Goal: Information Seeking & Learning: Learn about a topic

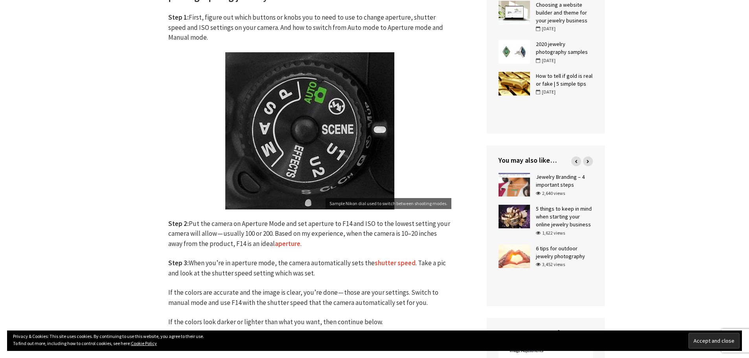
scroll to position [393, 0]
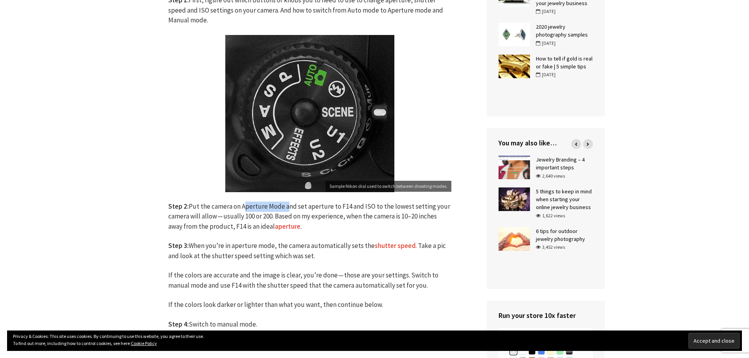
drag, startPoint x: 241, startPoint y: 204, endPoint x: 283, endPoint y: 204, distance: 42.1
click at [283, 204] on p "Step 2: Put the camera on Aperture Mode and set aperture to F14 and ISO to the …" at bounding box center [309, 217] width 283 height 30
copy p "Aperture Mode"
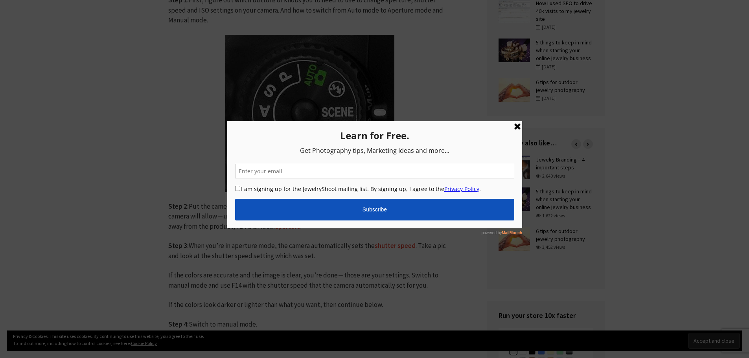
click at [514, 127] on link at bounding box center [516, 126] width 9 height 9
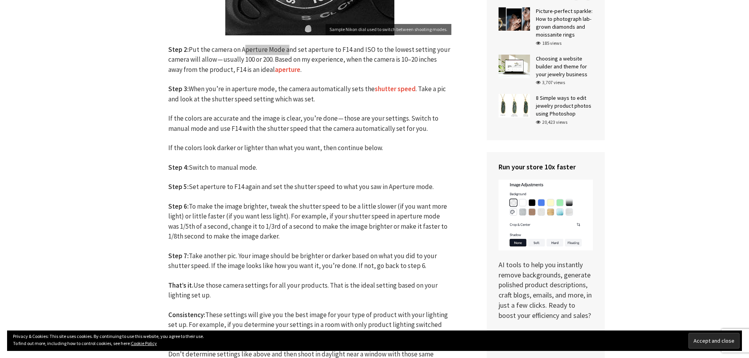
scroll to position [550, 0]
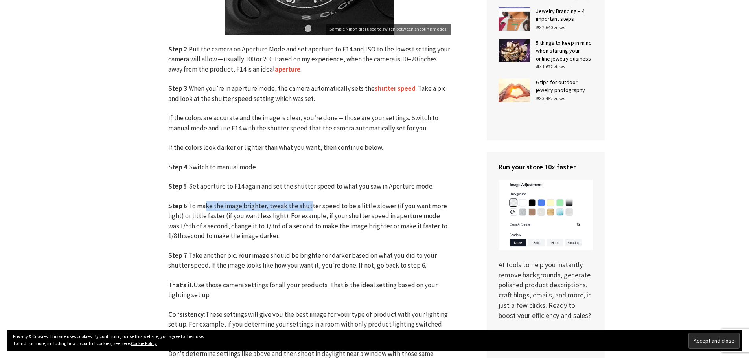
drag, startPoint x: 203, startPoint y: 206, endPoint x: 286, endPoint y: 206, distance: 83.3
click at [298, 206] on p "Step 6: To make the image brighter, tweak the shutter speed to be a little slow…" at bounding box center [309, 221] width 283 height 40
click at [248, 202] on p "Step 6: To make the image brighter, tweak the shutter speed to be a little slow…" at bounding box center [309, 221] width 283 height 40
drag, startPoint x: 244, startPoint y: 206, endPoint x: 325, endPoint y: 208, distance: 81.4
click at [331, 208] on p "Step 6: To make the image brighter, tweak the shutter speed to be a little slow…" at bounding box center [309, 221] width 283 height 40
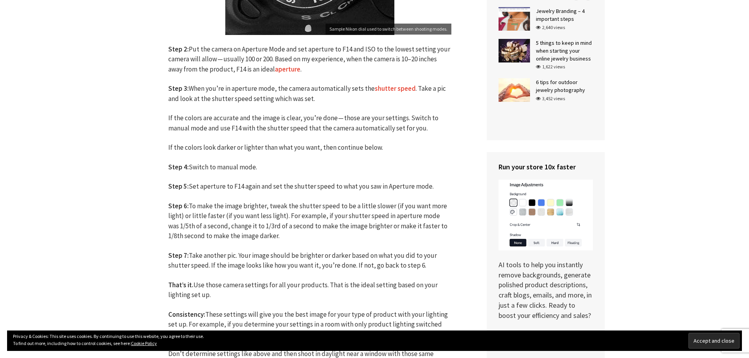
click at [193, 204] on p "Step 6: To make the image brighter, tweak the shutter speed to be a little slow…" at bounding box center [309, 221] width 283 height 40
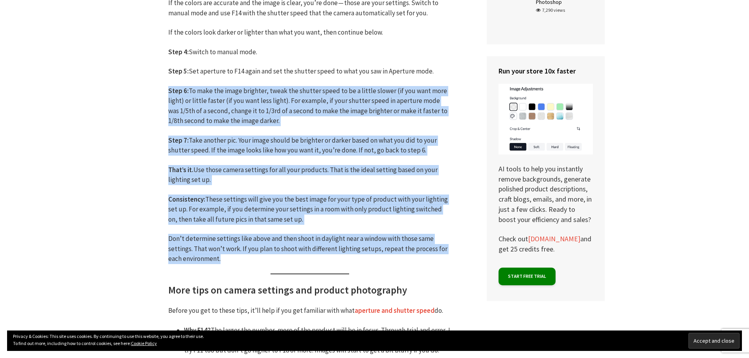
scroll to position [668, 0]
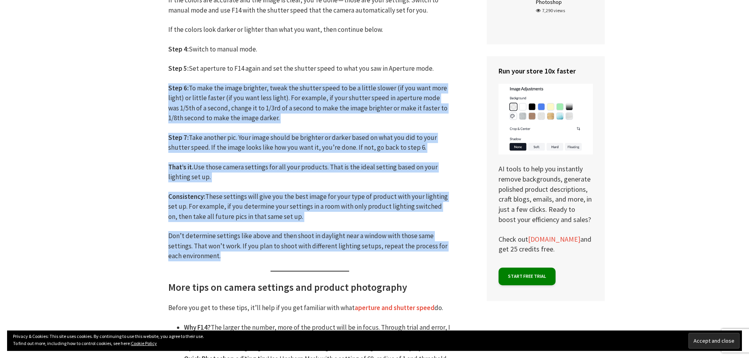
drag, startPoint x: 167, startPoint y: 206, endPoint x: 358, endPoint y: 252, distance: 196.9
click at [417, 257] on div "Jewelry Photography Camera Settings for Jewelry Photography September 17, 2021 …" at bounding box center [310, 96] width 330 height 1264
copy div "Step 6: To make the image brighter, tweak the shutter speed to be a little slow…"
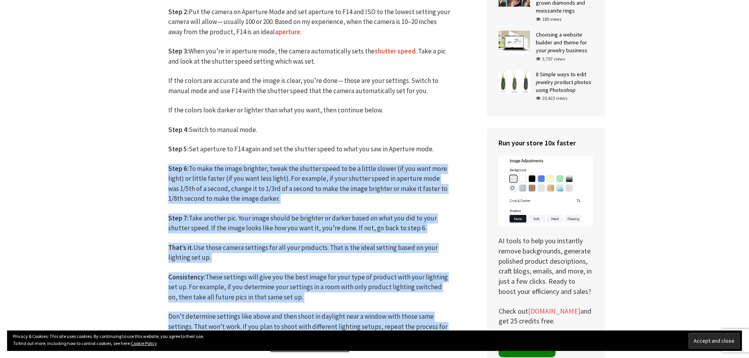
scroll to position [590, 0]
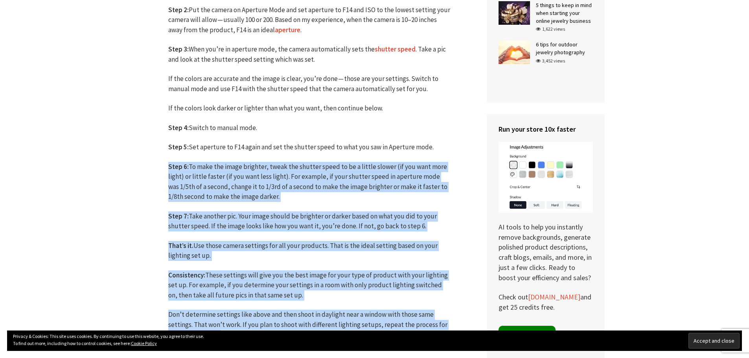
click at [149, 179] on div "Jewelry Photography Camera Settings for Jewelry Photography September 17, 2021 …" at bounding box center [310, 174] width 330 height 1264
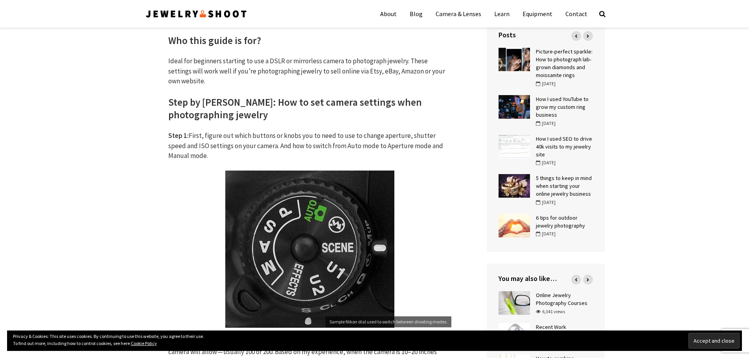
scroll to position [236, 0]
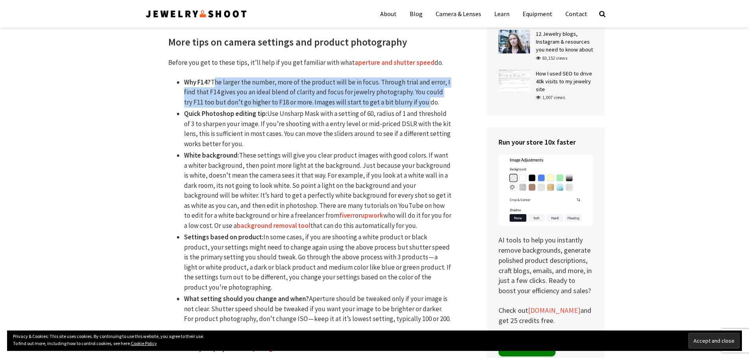
drag, startPoint x: 211, startPoint y: 82, endPoint x: 415, endPoint y: 103, distance: 204.3
click at [415, 103] on li "Why F14? The larger the number, more of the product will be in focus. Through t…" at bounding box center [317, 92] width 267 height 30
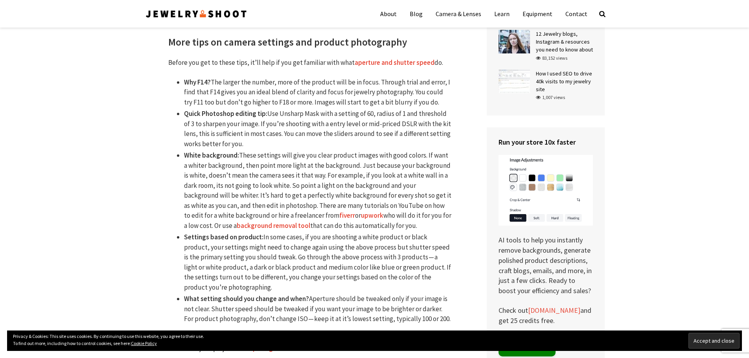
click at [377, 116] on li "Quick Photoshop editing tip: Use Unsharp Mask with a setting of 60, radius of 1…" at bounding box center [317, 129] width 267 height 40
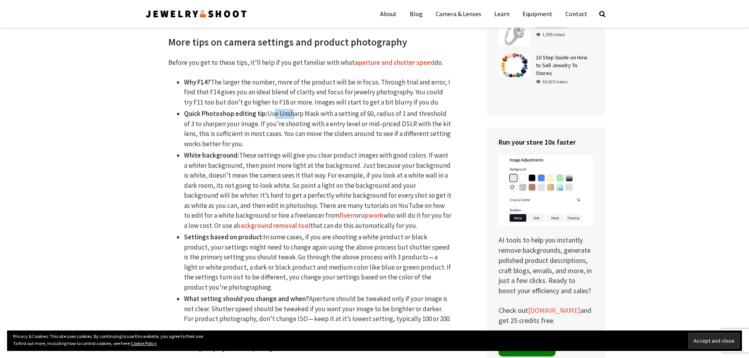
drag, startPoint x: 269, startPoint y: 114, endPoint x: 276, endPoint y: 113, distance: 6.4
click at [280, 114] on li "Quick Photoshop editing tip: Use Unsharp Mask with a setting of 60, radius of 1…" at bounding box center [317, 129] width 267 height 40
click at [293, 114] on li "Quick Photoshop editing tip: Use Unsharp Mask with a setting of 60, radius of 1…" at bounding box center [317, 129] width 267 height 40
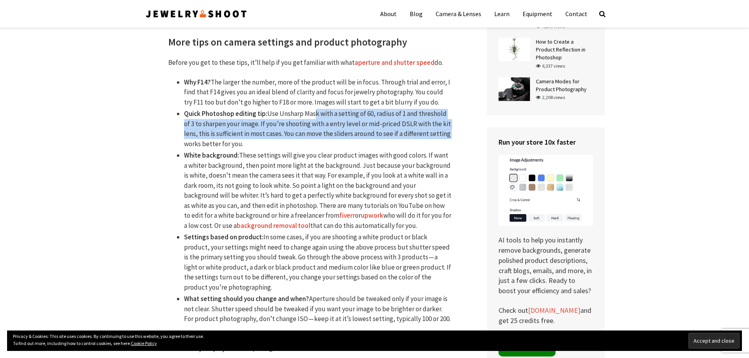
drag, startPoint x: 313, startPoint y: 113, endPoint x: 450, endPoint y: 139, distance: 139.3
click at [450, 139] on li "Quick Photoshop editing tip: Use Unsharp Mask with a setting of 60, radius of 1…" at bounding box center [317, 129] width 267 height 40
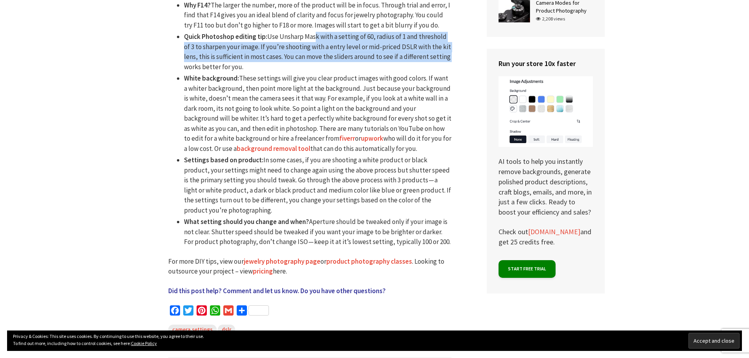
scroll to position [992, 0]
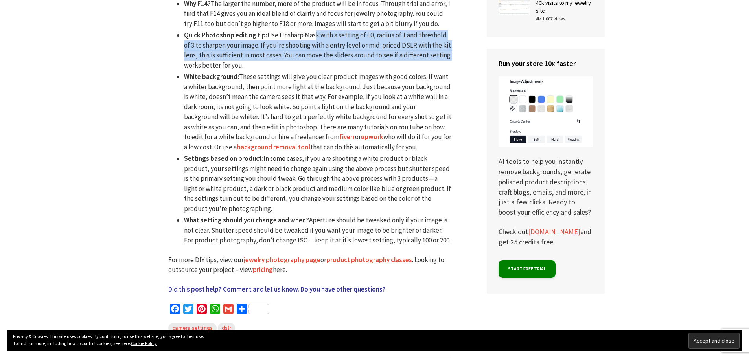
click at [361, 136] on link "upwork" at bounding box center [372, 136] width 22 height 9
click at [339, 137] on link "fiverr" at bounding box center [347, 136] width 16 height 9
click at [239, 145] on link "background removal tool" at bounding box center [273, 147] width 73 height 9
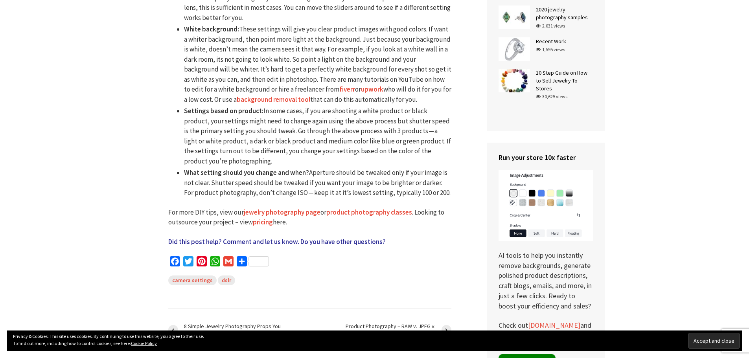
scroll to position [1040, 0]
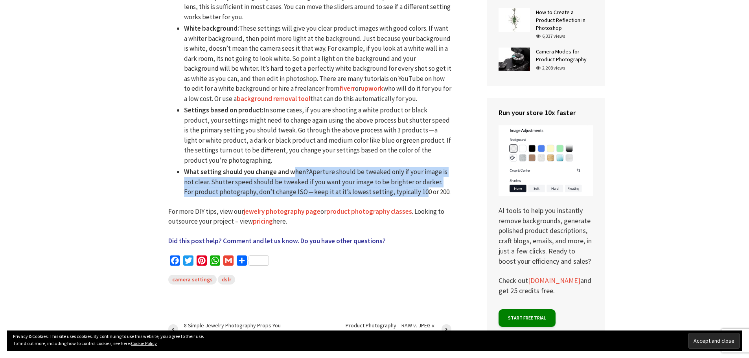
drag, startPoint x: 294, startPoint y: 172, endPoint x: 408, endPoint y: 194, distance: 116.2
click at [408, 194] on li "What setting should you change and when? Aperture should be tweaked only if you…" at bounding box center [317, 182] width 267 height 30
click at [246, 182] on li "What setting should you change and when? Aperture should be tweaked only if you…" at bounding box center [317, 182] width 267 height 30
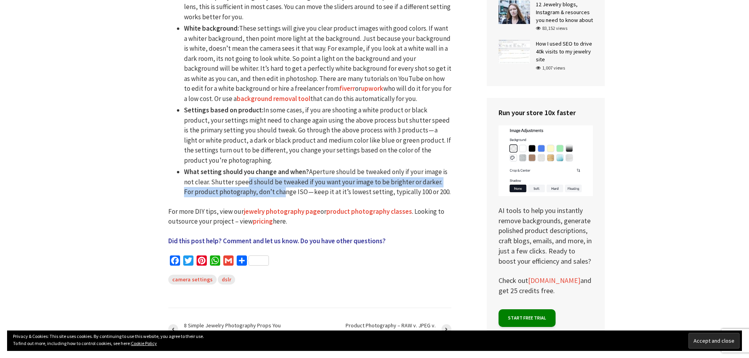
drag, startPoint x: 246, startPoint y: 182, endPoint x: 271, endPoint y: 190, distance: 25.6
click at [271, 190] on li "What setting should you change and when? Aperture should be tweaked only if you…" at bounding box center [317, 182] width 267 height 30
click at [261, 191] on li "What setting should you change and when? Aperture should be tweaked only if you…" at bounding box center [317, 182] width 267 height 30
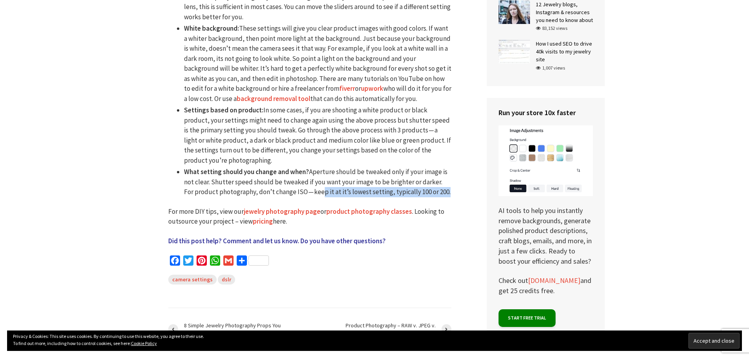
drag, startPoint x: 310, startPoint y: 193, endPoint x: 439, endPoint y: 193, distance: 128.1
click at [439, 193] on li "What setting should you change and when? Aperture should be tweaked only if you…" at bounding box center [317, 182] width 267 height 30
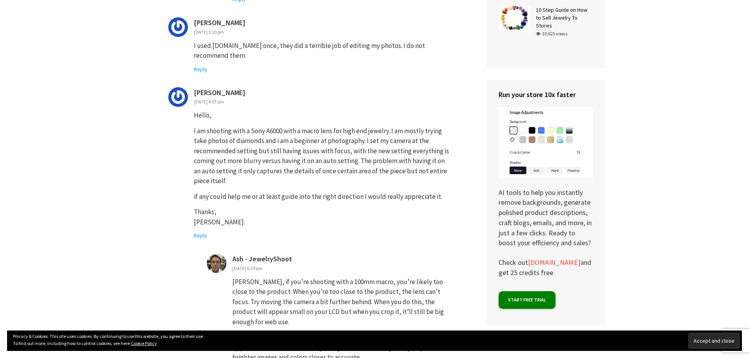
scroll to position [2437, 0]
